Goal: Task Accomplishment & Management: Manage account settings

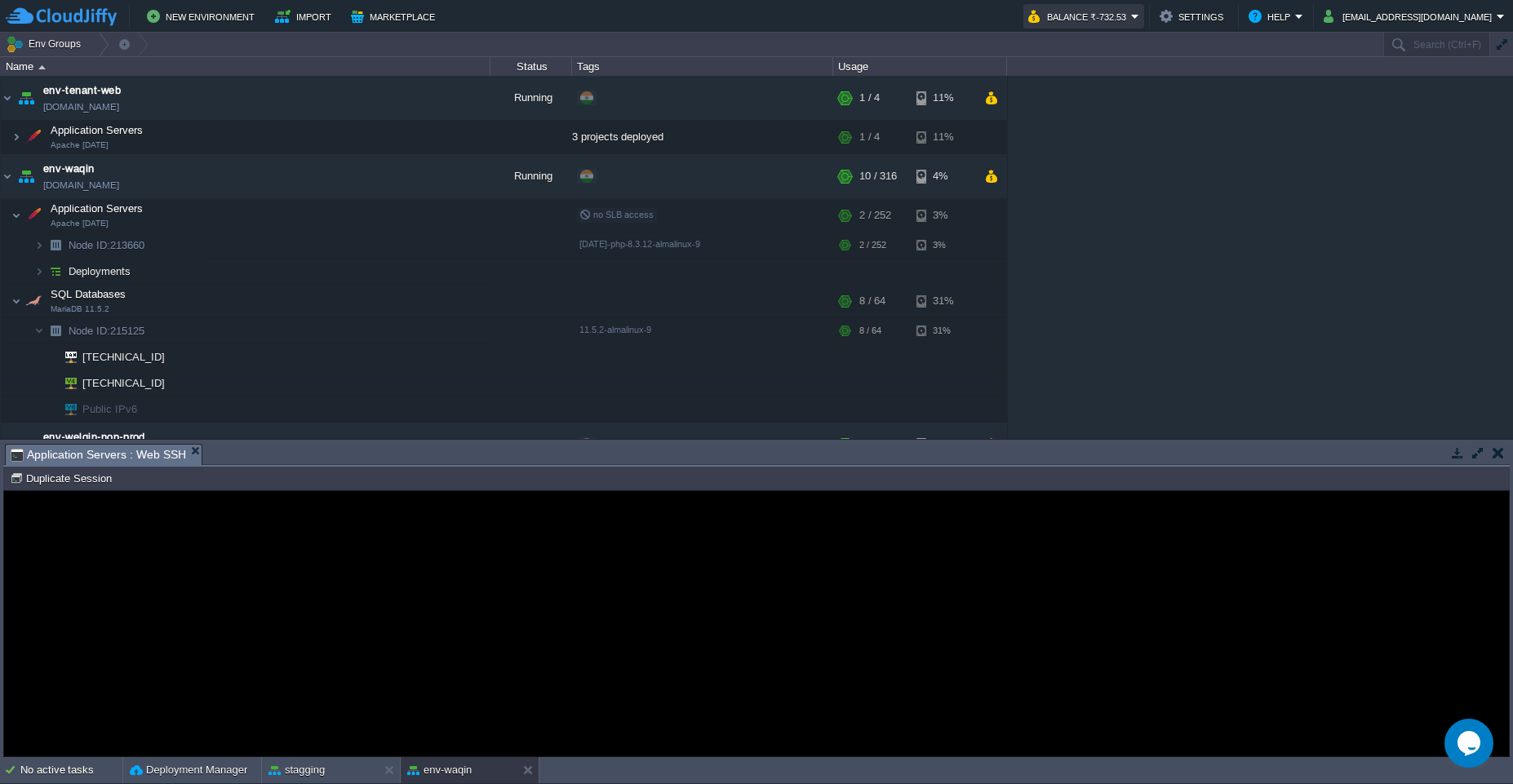
click at [1131, 20] on button "Balance ₹-732.53" at bounding box center [1080, 16] width 103 height 20
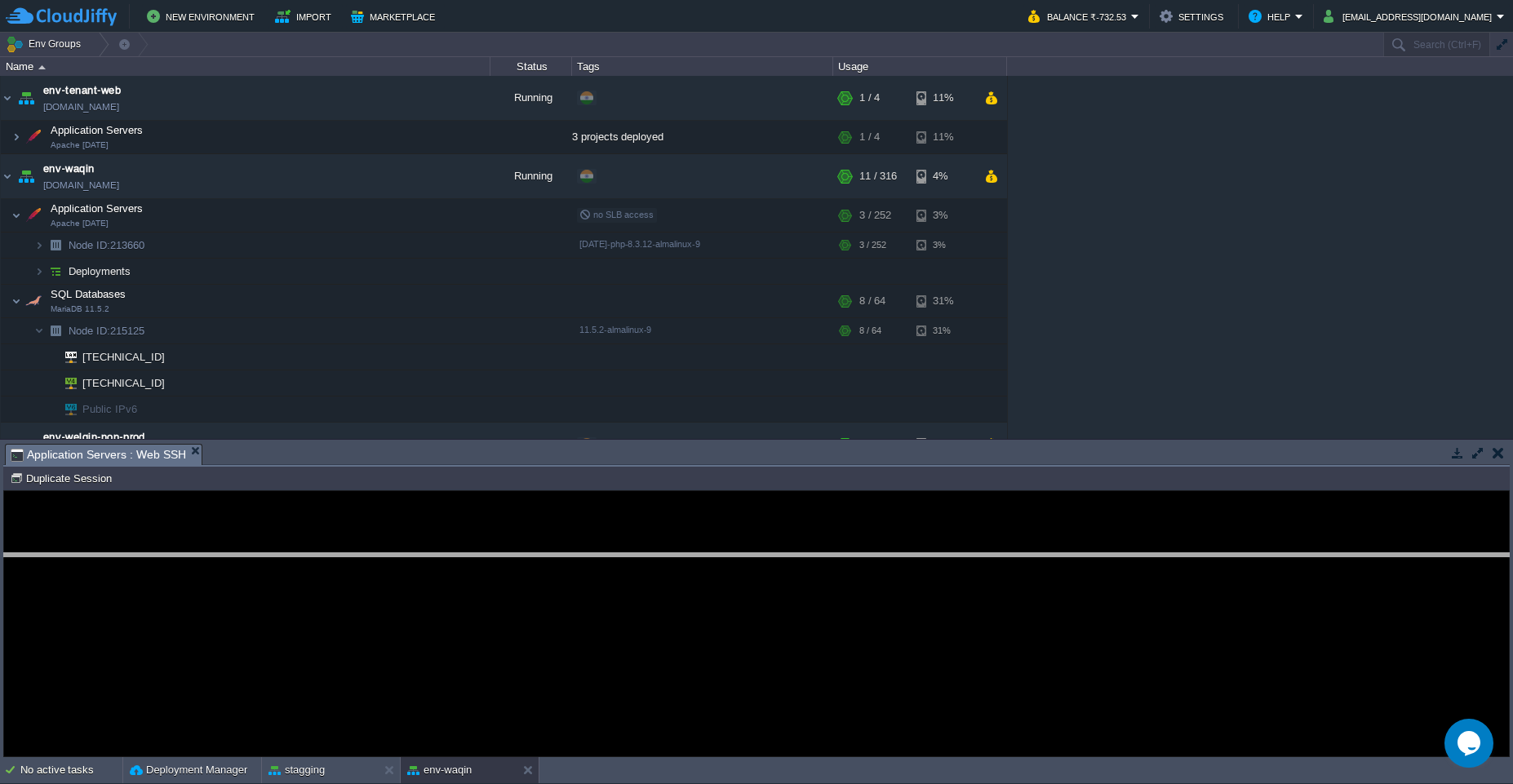
drag, startPoint x: 935, startPoint y: 455, endPoint x: 948, endPoint y: 565, distance: 110.8
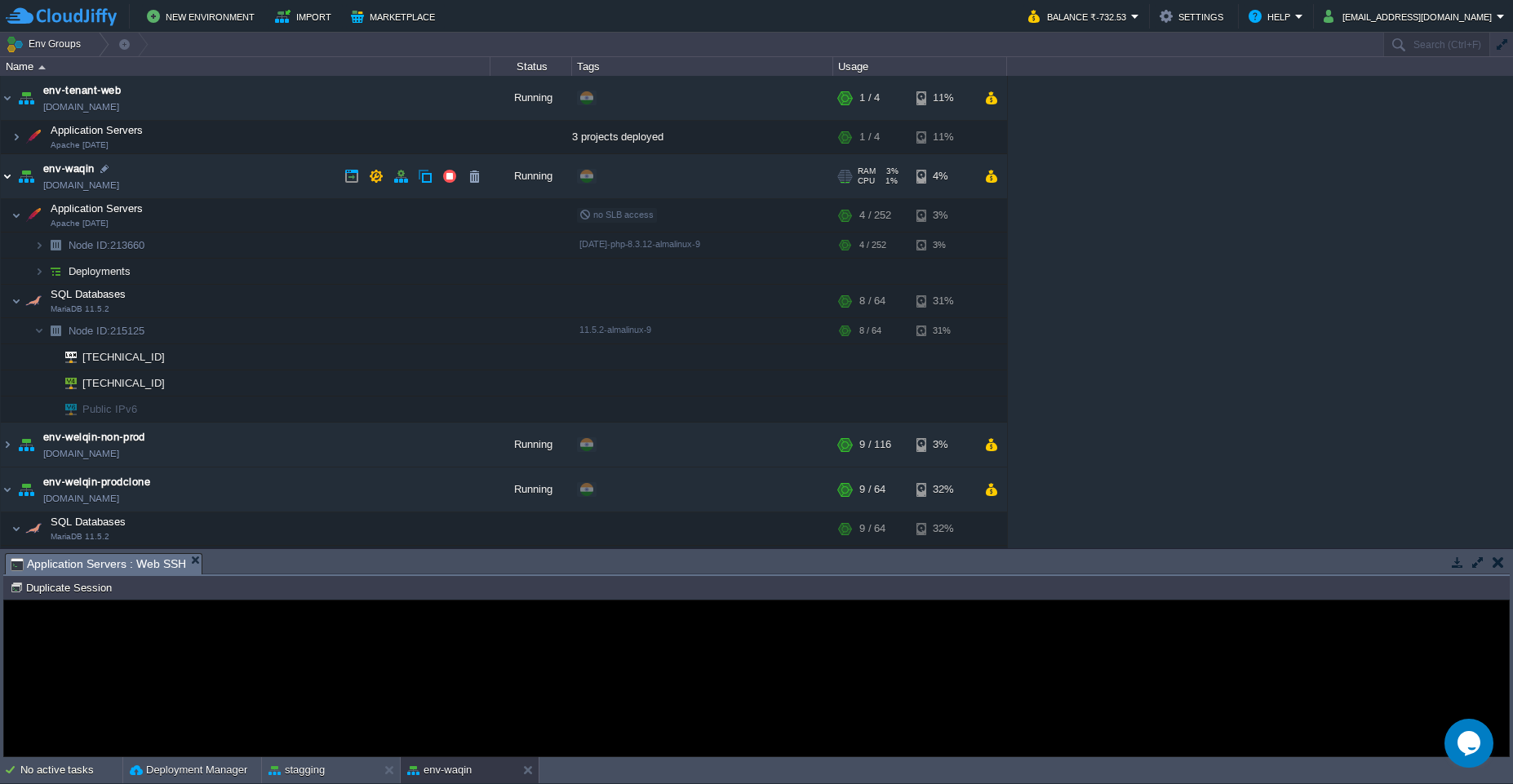
click at [12, 181] on img at bounding box center [7, 177] width 13 height 44
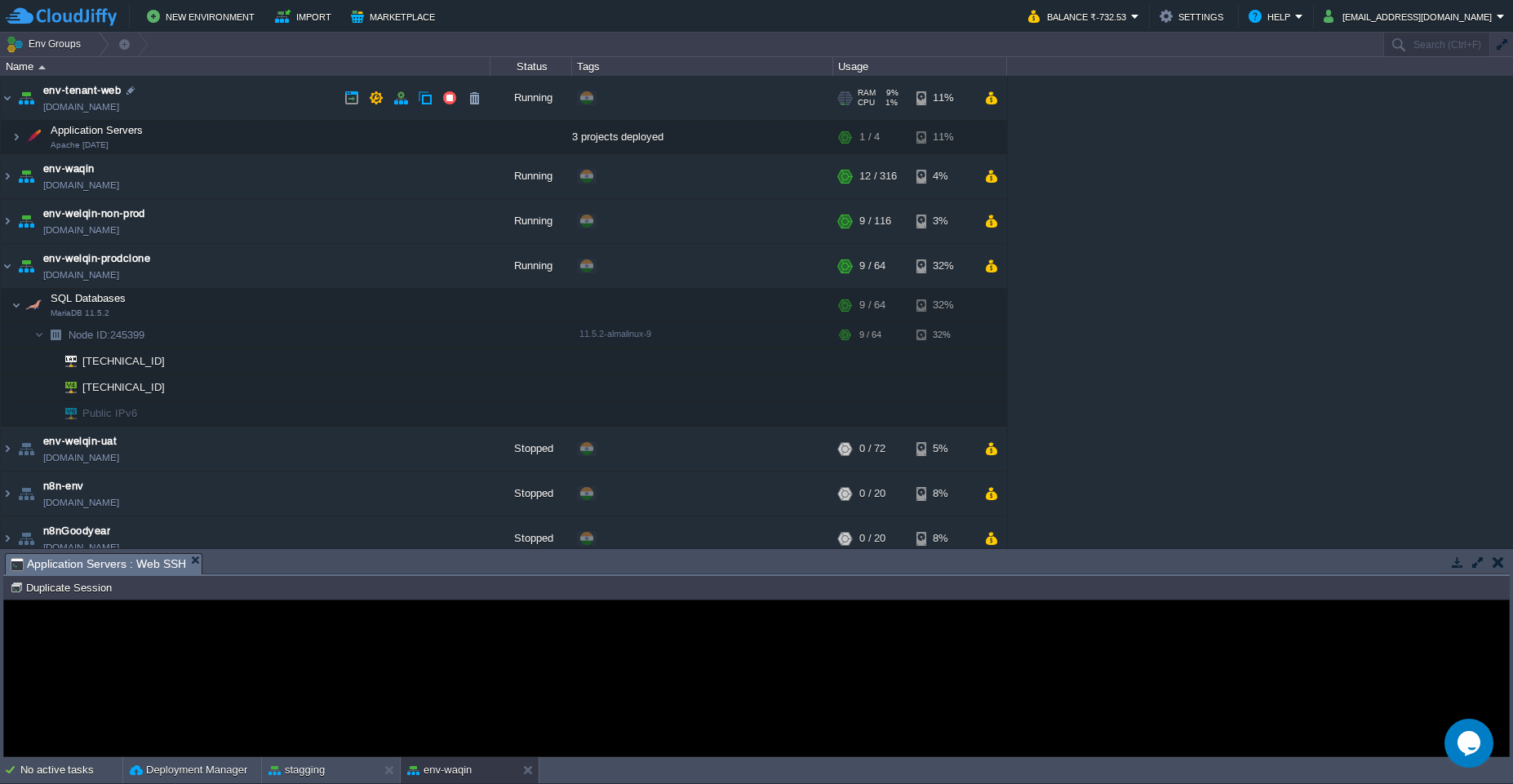
click at [15, 98] on img at bounding box center [26, 98] width 23 height 44
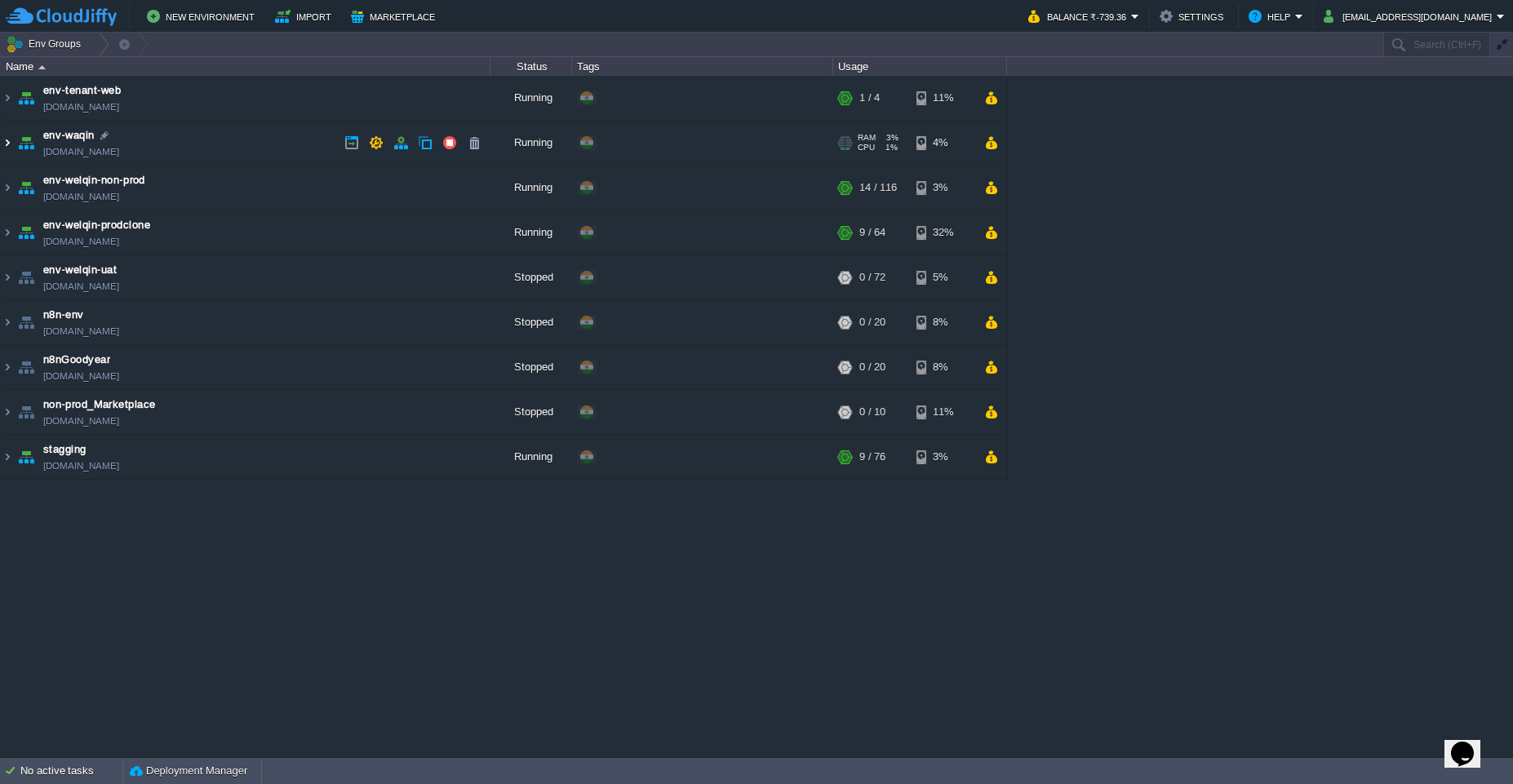
click at [9, 149] on img at bounding box center [7, 143] width 13 height 44
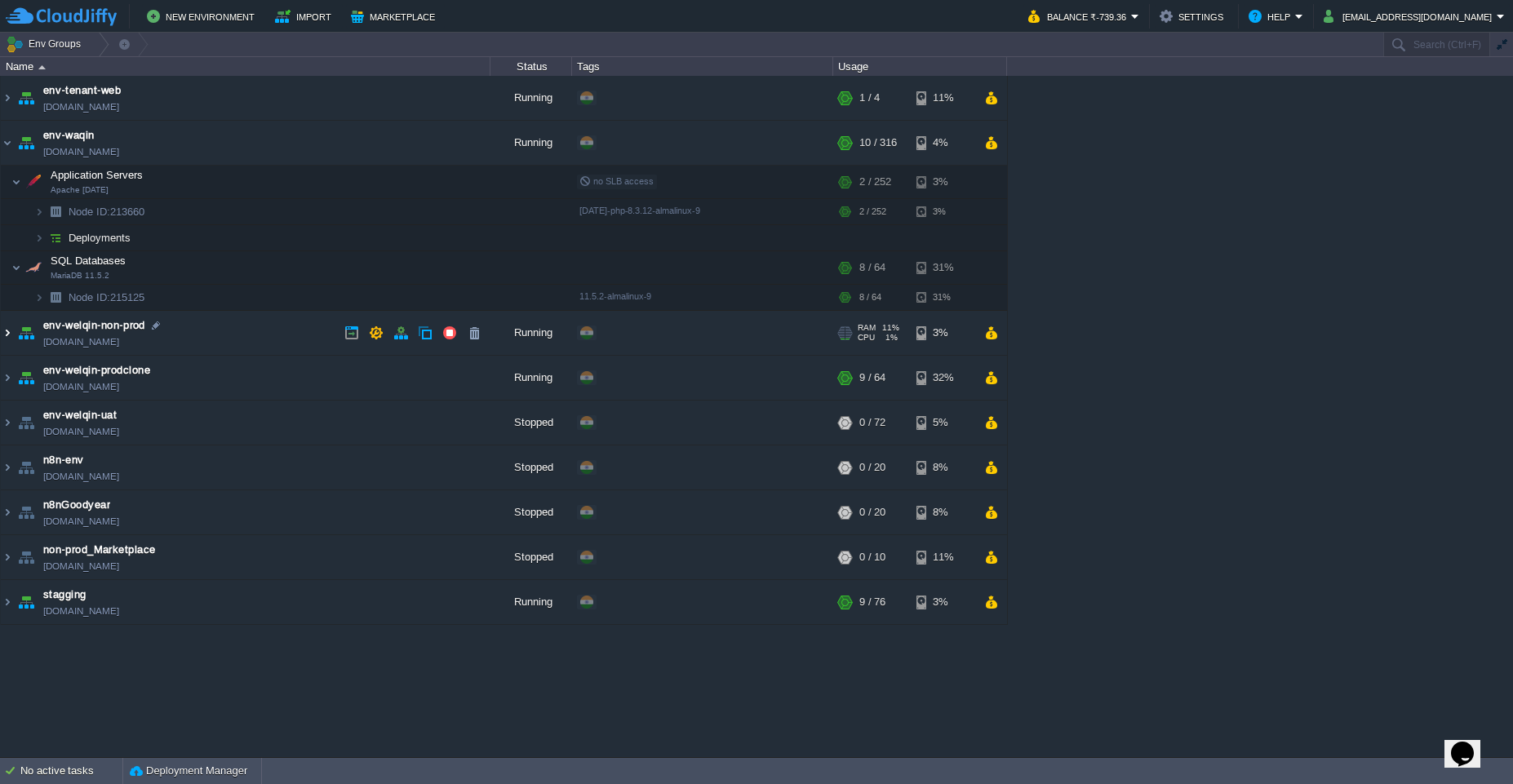
click at [6, 339] on img at bounding box center [7, 333] width 13 height 44
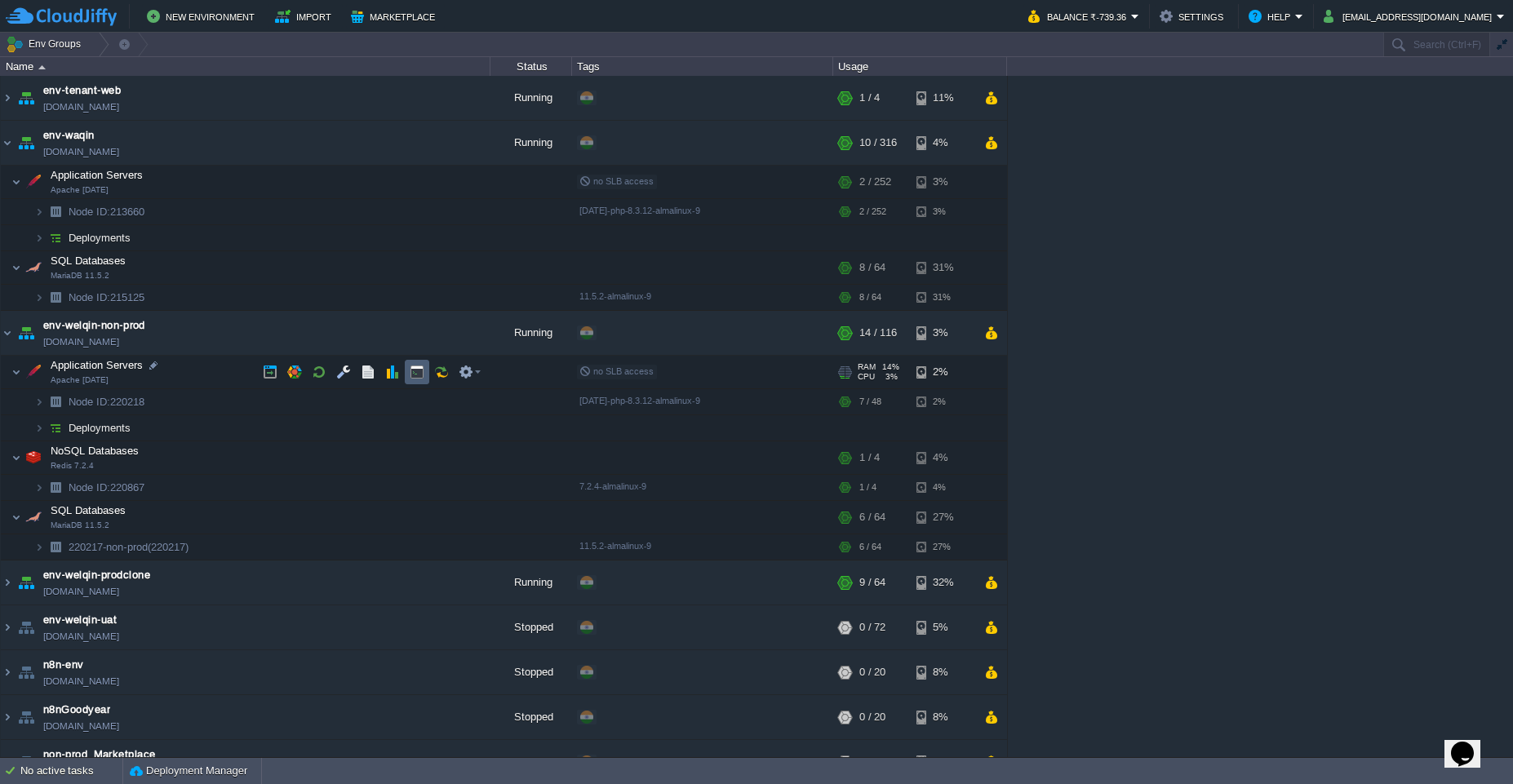
click at [412, 383] on td at bounding box center [417, 372] width 25 height 25
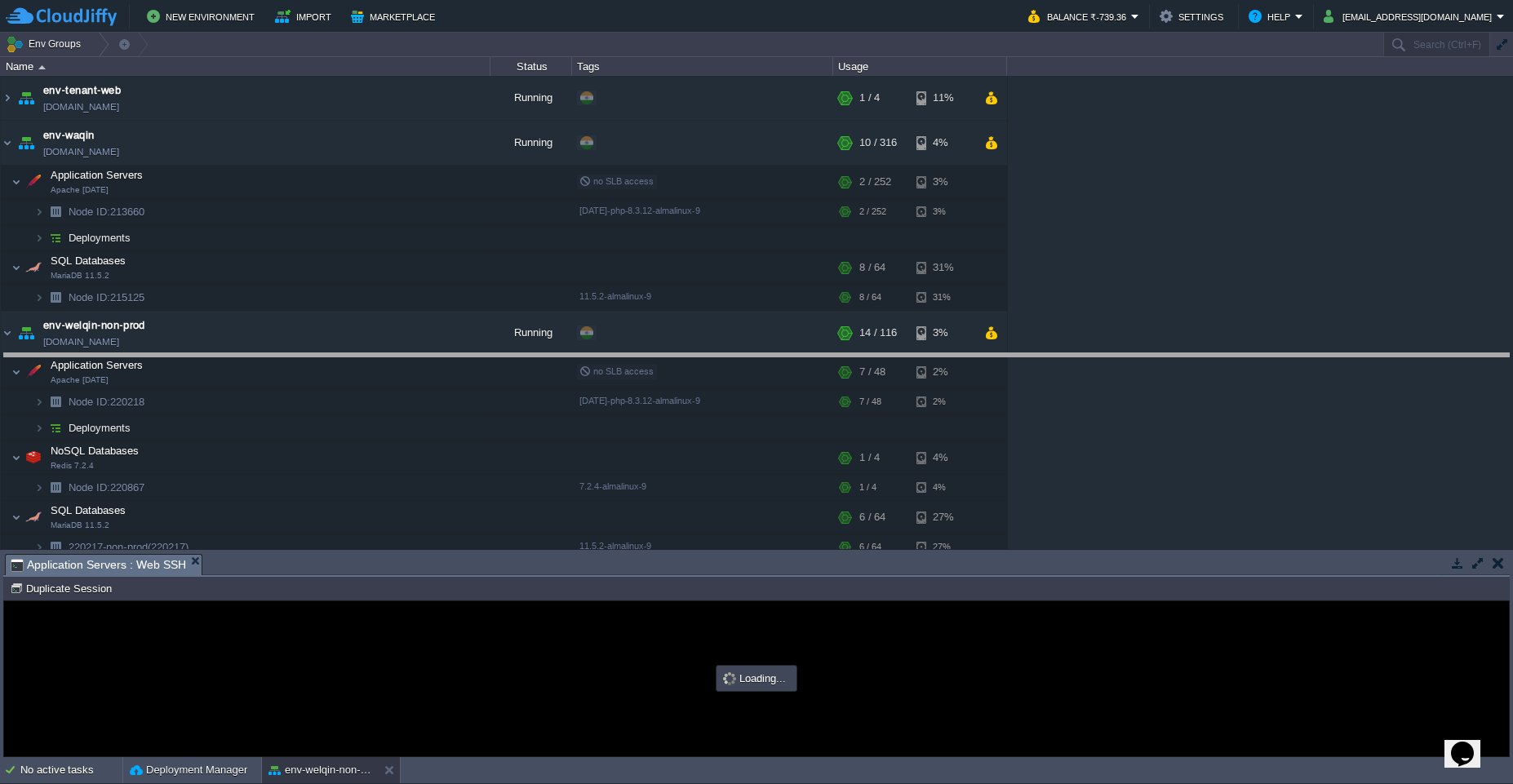
drag, startPoint x: 502, startPoint y: 570, endPoint x: 484, endPoint y: 402, distance: 169.0
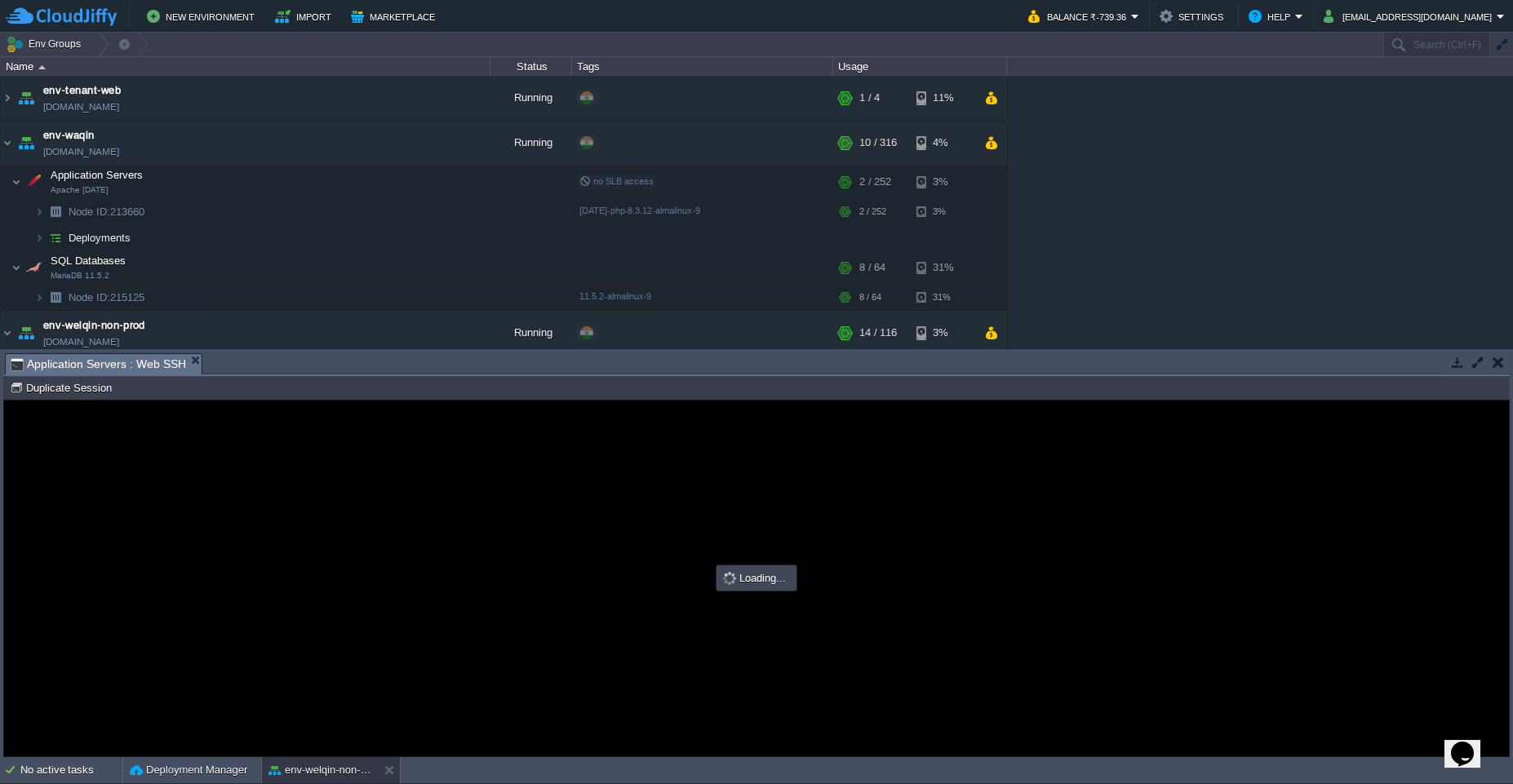
type input "#000000"
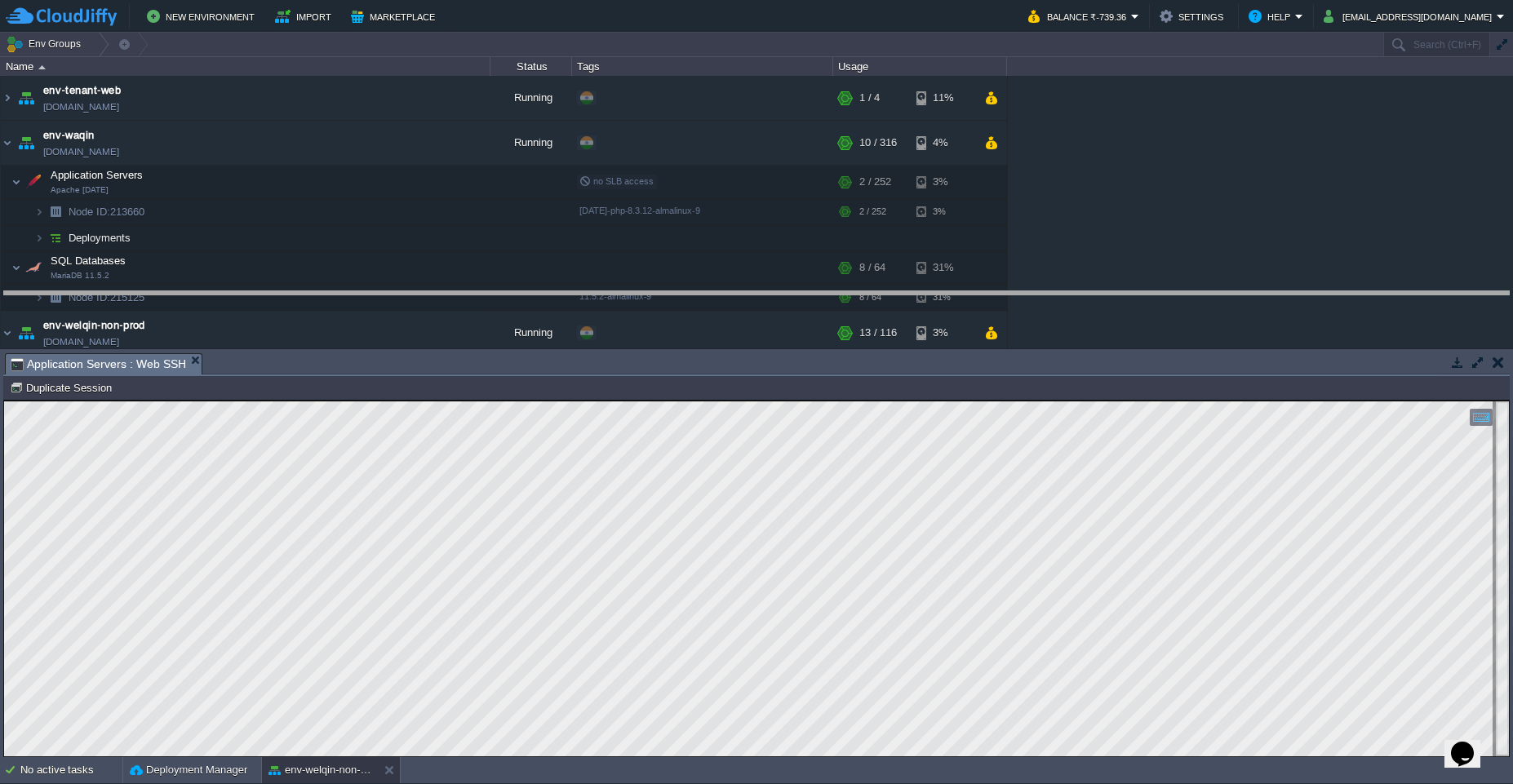
drag, startPoint x: 494, startPoint y: 365, endPoint x: 495, endPoint y: 320, distance: 45.0
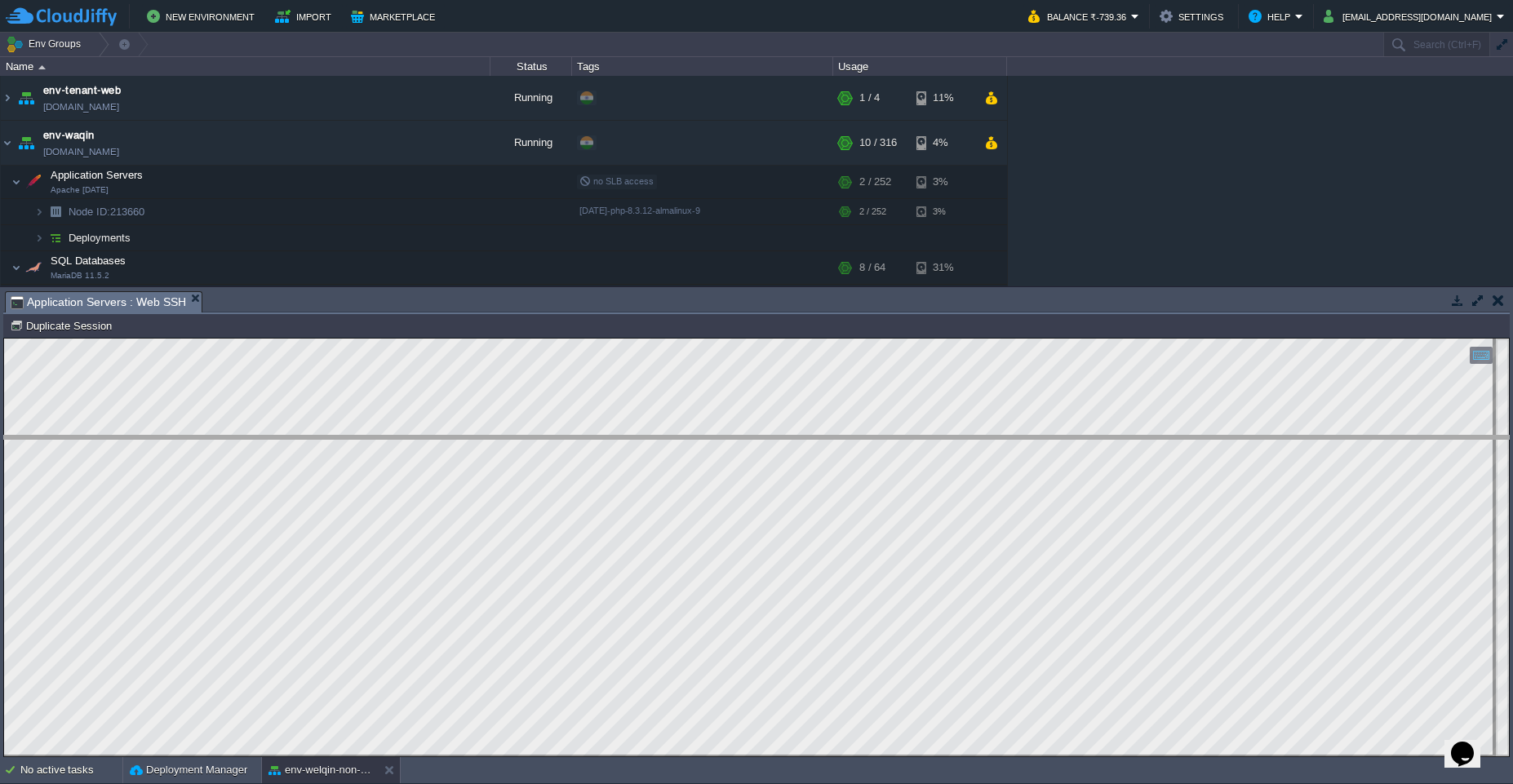
drag, startPoint x: 560, startPoint y: 305, endPoint x: 537, endPoint y: 425, distance: 122.2
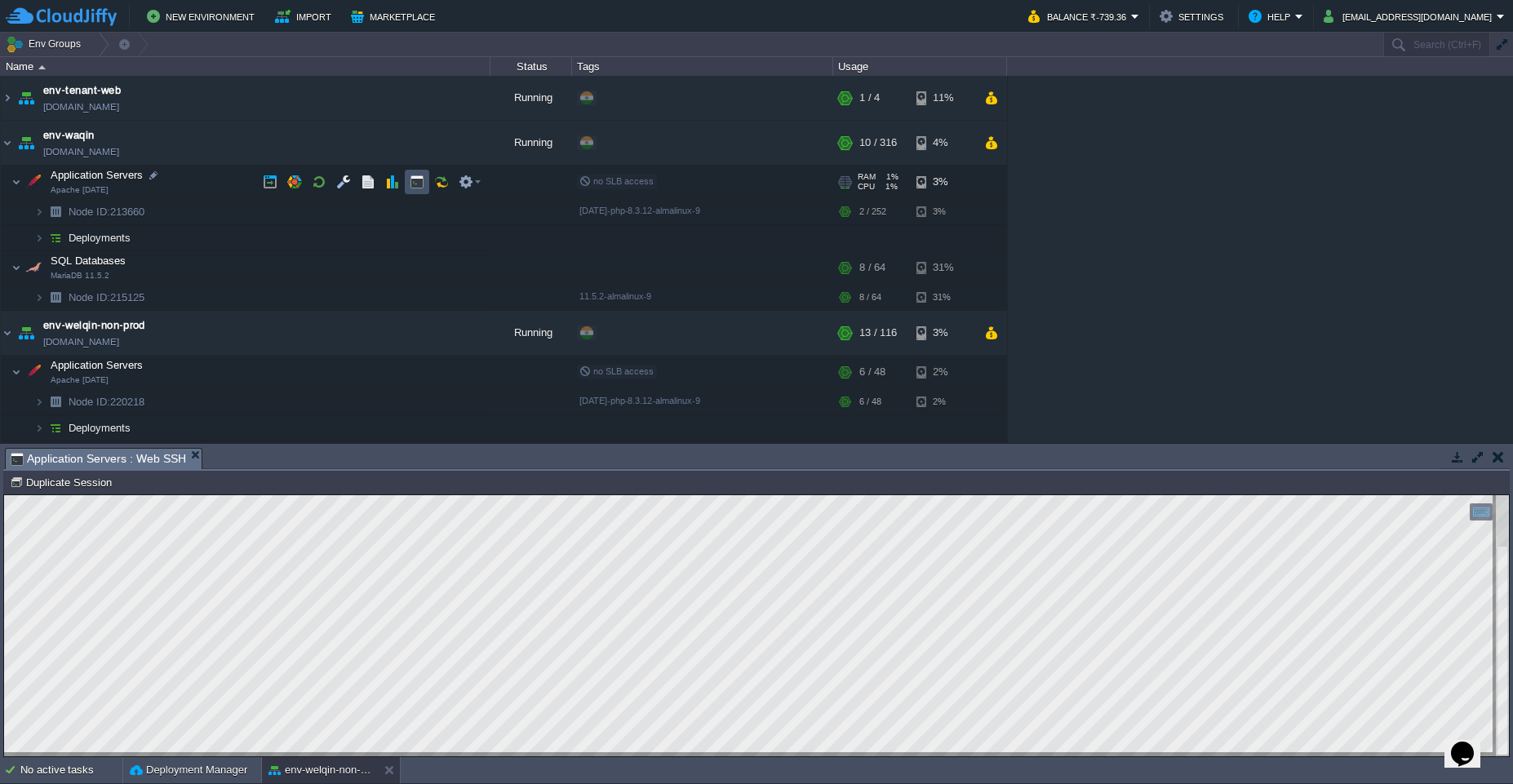
click at [417, 186] on button "button" at bounding box center [417, 181] width 15 height 15
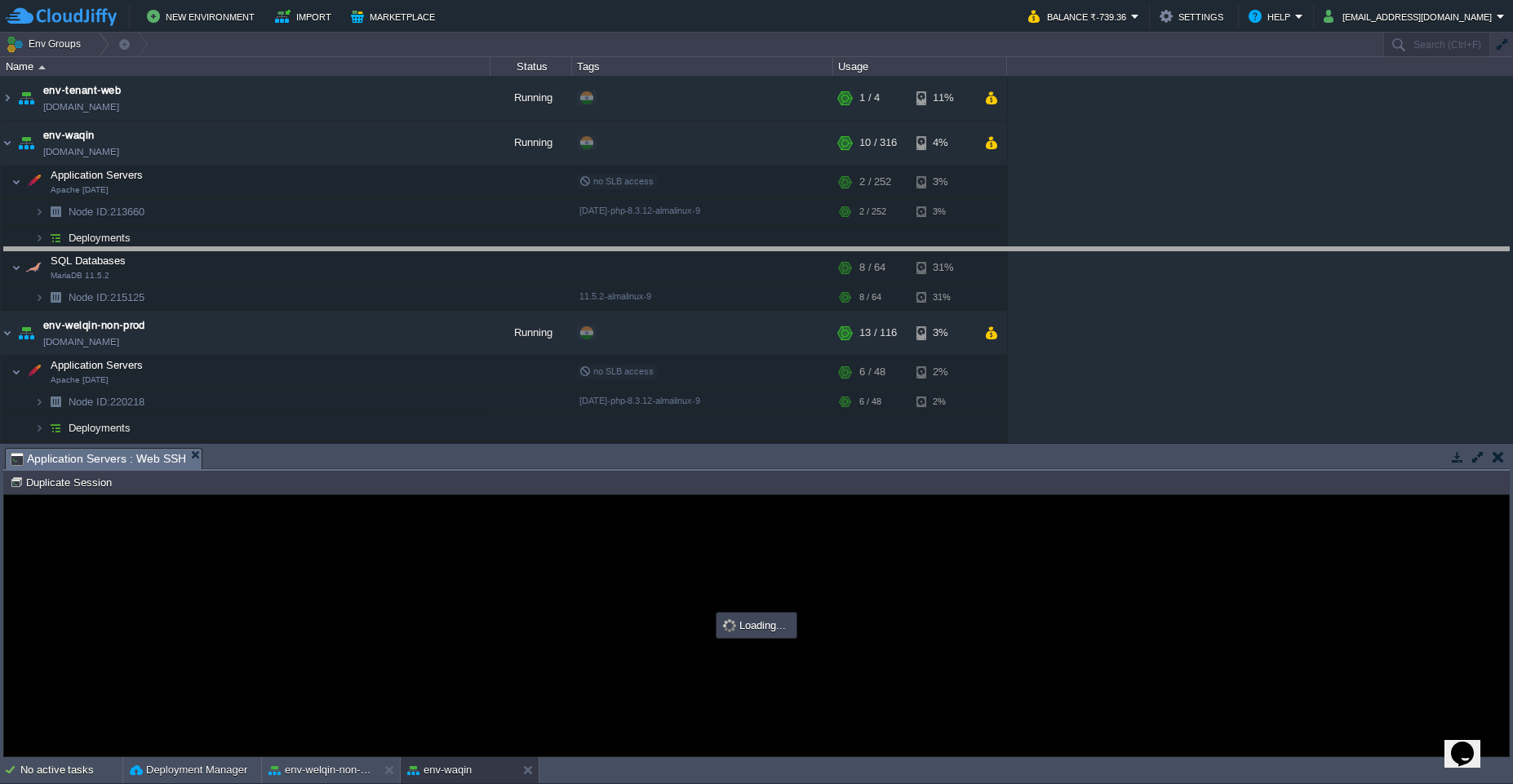
drag, startPoint x: 718, startPoint y: 467, endPoint x: 707, endPoint y: 264, distance: 203.3
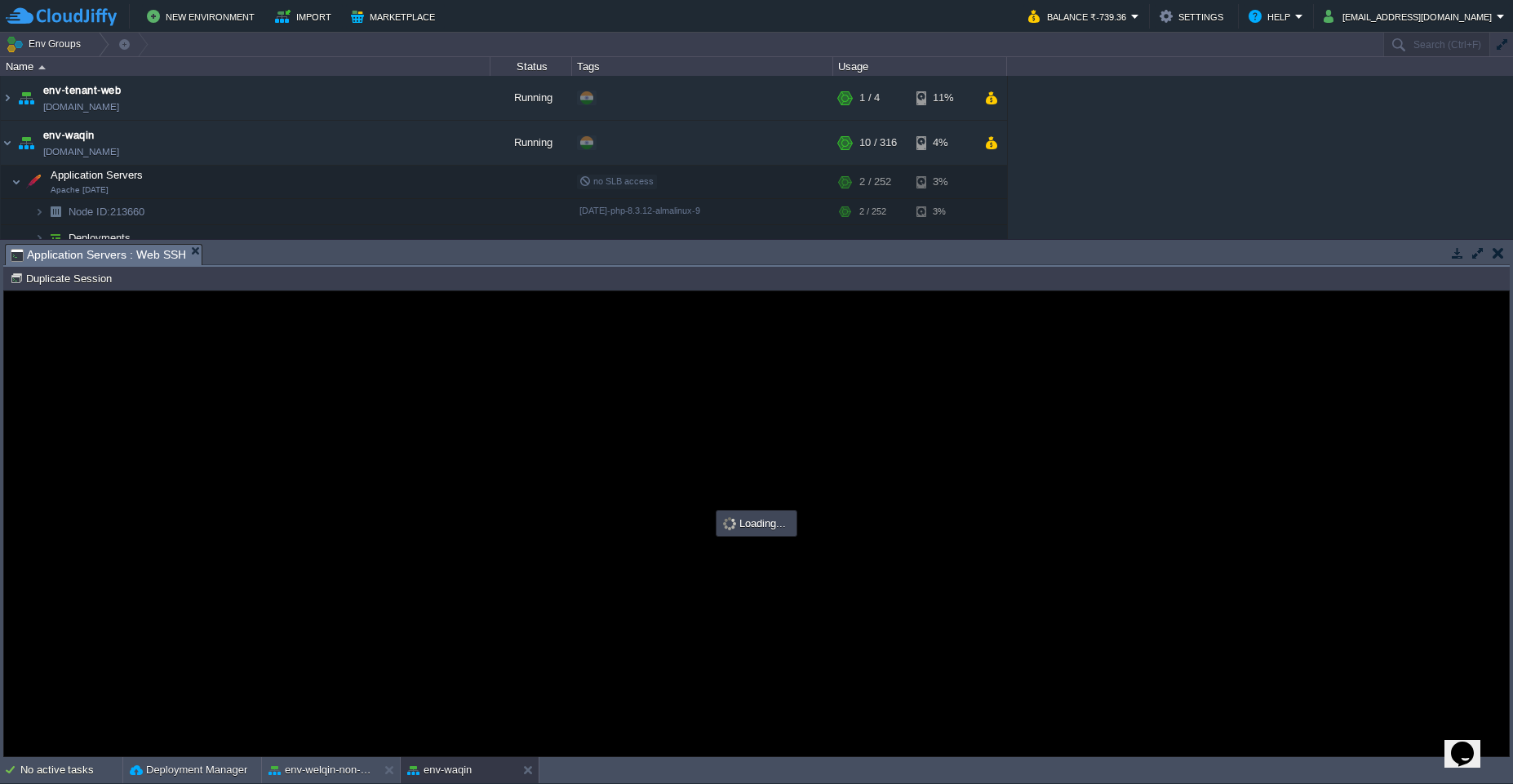
type input "#000000"
